Goal: Task Accomplishment & Management: Complete application form

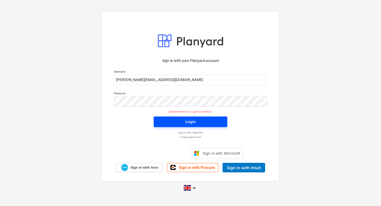
click at [174, 121] on span "Login" at bounding box center [190, 121] width 61 height 7
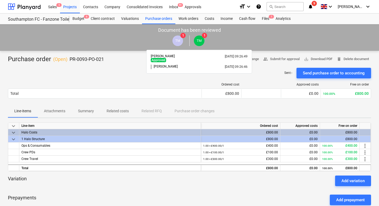
click at [201, 42] on span "TM" at bounding box center [199, 41] width 5 height 4
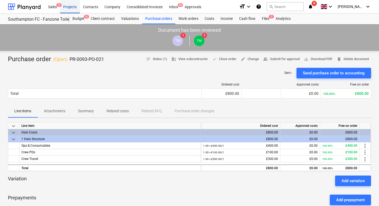
click at [71, 7] on div "Projects" at bounding box center [70, 7] width 20 height 14
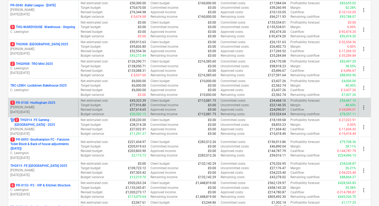
scroll to position [228, 0]
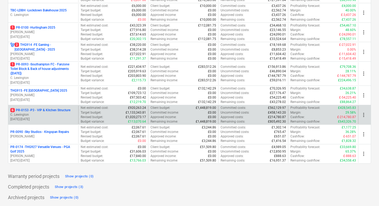
click at [56, 117] on p "[DATE] - [DATE]" at bounding box center [43, 119] width 66 height 5
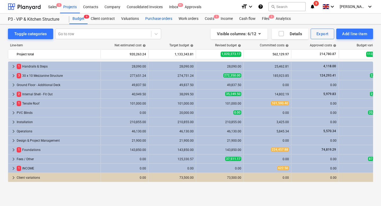
click at [163, 20] on div "Purchase orders" at bounding box center [158, 19] width 33 height 11
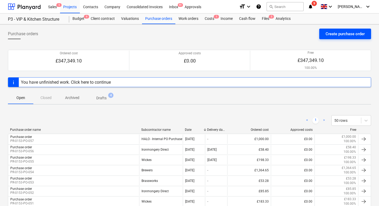
click at [343, 35] on div "Create purchase order" at bounding box center [345, 33] width 39 height 7
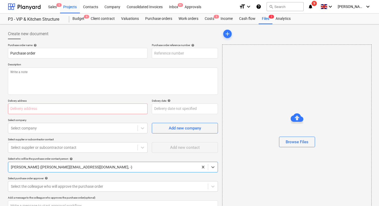
type textarea "x"
type input "PR-0153-PO-058"
click at [50, 105] on input "text" at bounding box center [78, 109] width 140 height 11
type textarea "x"
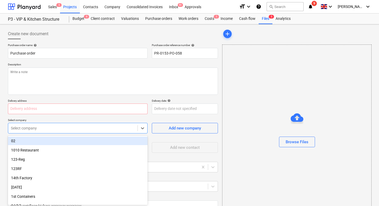
click at [41, 127] on body "Sales 5 Projects Contacts Company Consolidated Invoices Inbox 9+ Approvals form…" at bounding box center [189, 103] width 379 height 206
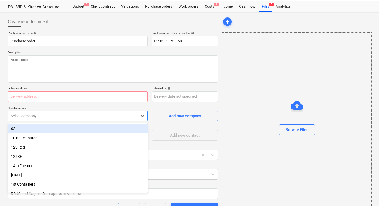
type input "h"
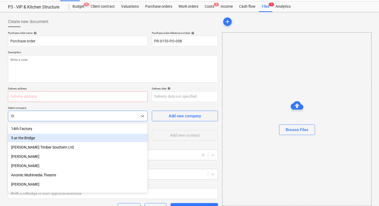
type input "t"
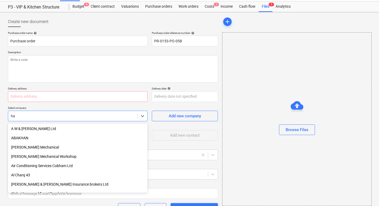
type input "h"
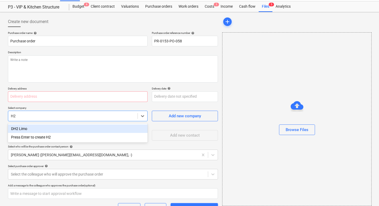
type input "H20"
type textarea "x"
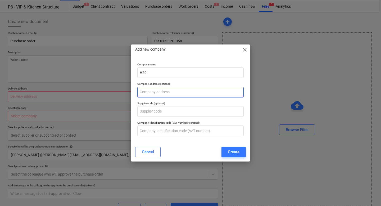
click at [150, 95] on input "text" at bounding box center [190, 92] width 106 height 11
click at [162, 89] on input "text" at bounding box center [190, 92] width 106 height 11
